Goal: Transaction & Acquisition: Purchase product/service

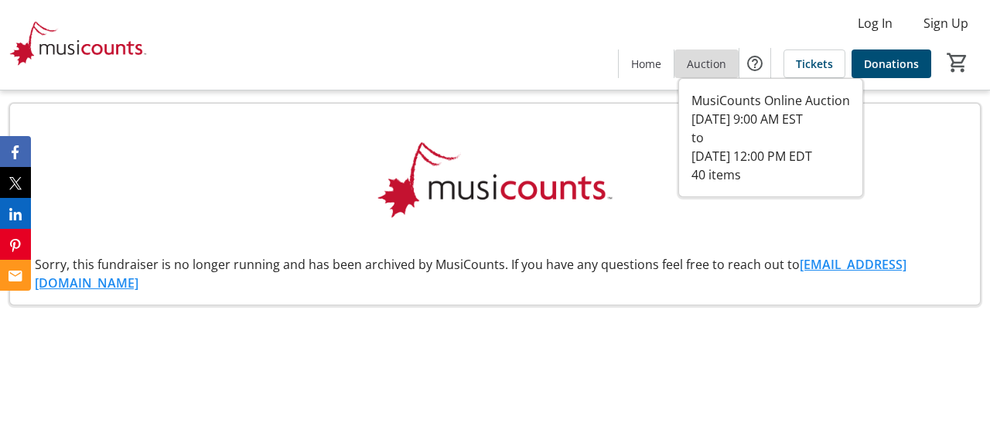
click at [708, 67] on span "Auction" at bounding box center [706, 64] width 39 height 16
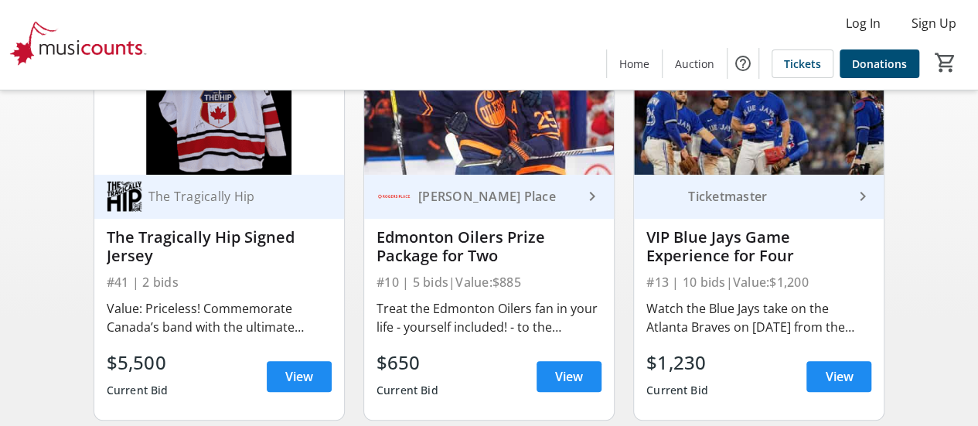
scroll to position [194, 0]
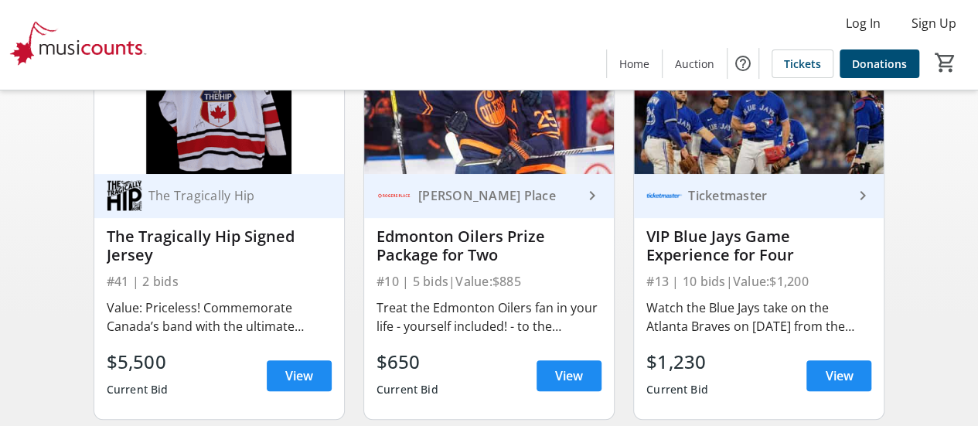
click at [479, 259] on div "Edmonton Oilers Prize Package for Two" at bounding box center [489, 245] width 225 height 37
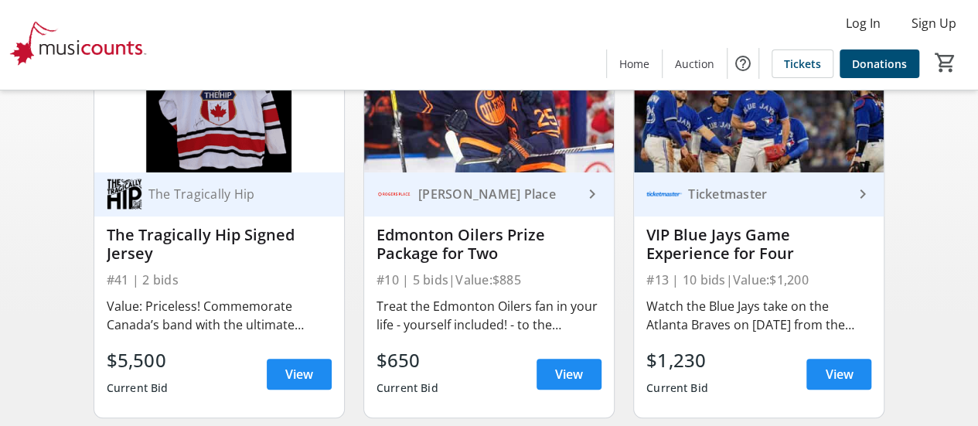
scroll to position [197, 0]
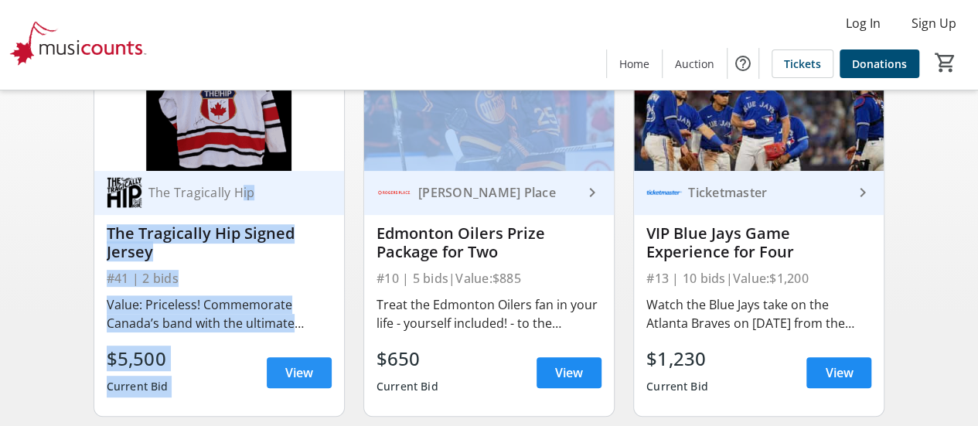
drag, startPoint x: 239, startPoint y: 204, endPoint x: 303, endPoint y: 384, distance: 191.2
click at [303, 384] on div "The Tragically Hip The Tragically Hip Signed Jersey #41 | 2 bids Value: Pricele…" at bounding box center [219, 293] width 250 height 245
click at [303, 382] on span "View" at bounding box center [299, 372] width 28 height 19
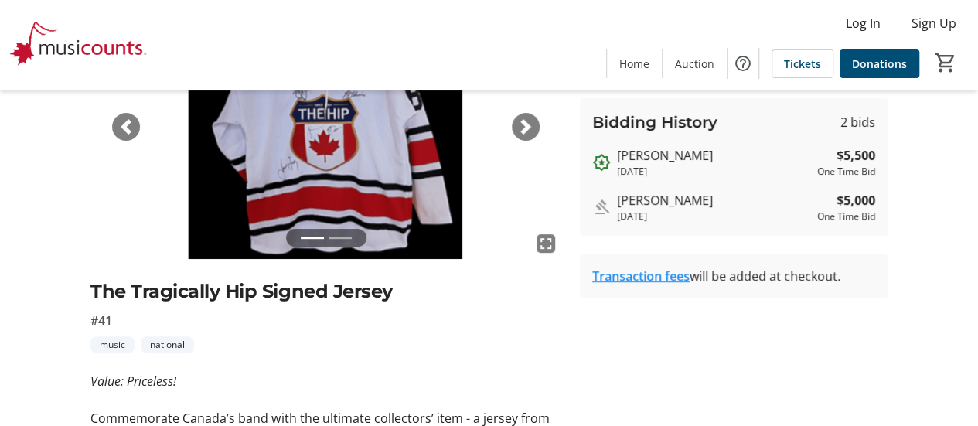
scroll to position [158, 0]
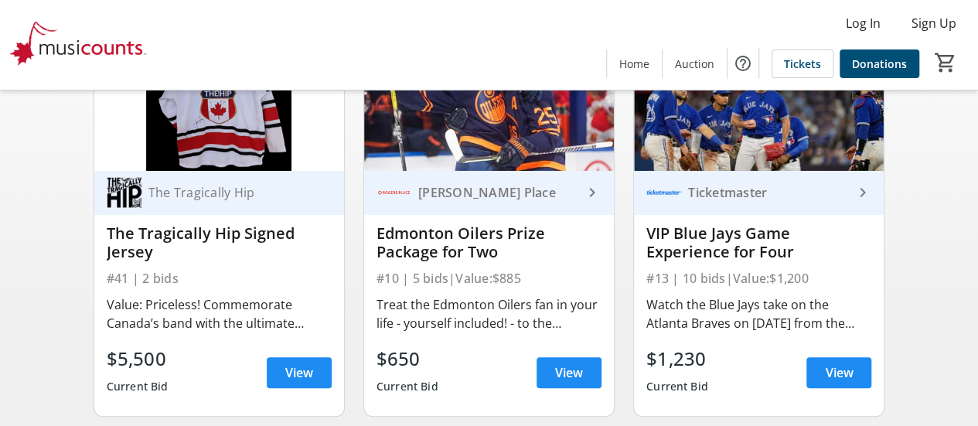
scroll to position [239, 0]
